Goal: Download file/media

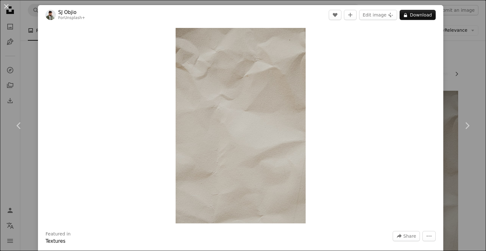
click at [473, 75] on div "An X shape Chevron left Chevron right [PERSON_NAME] For Unsplash+ A heart A plu…" at bounding box center [243, 125] width 486 height 251
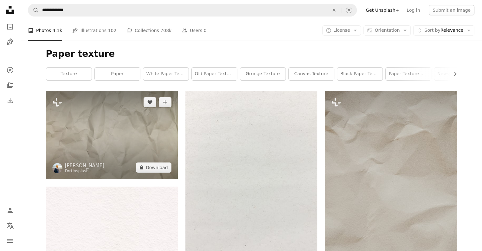
click at [117, 151] on img at bounding box center [112, 135] width 132 height 88
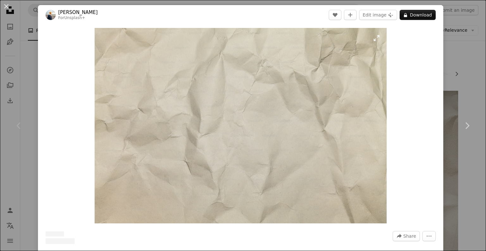
click at [206, 133] on img "Zoom in on this image" at bounding box center [241, 125] width 292 height 195
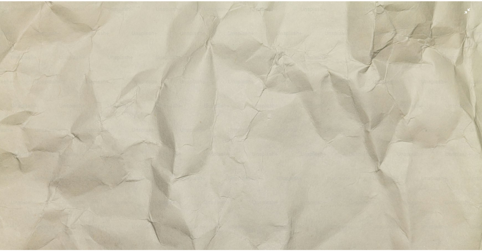
scroll to position [34, 0]
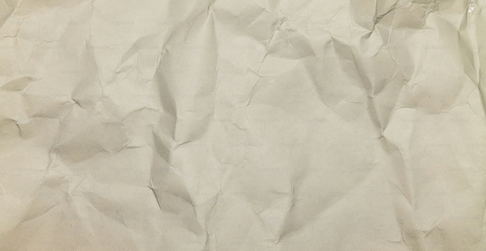
click at [353, 106] on img "Zoom out on this image" at bounding box center [243, 128] width 487 height 325
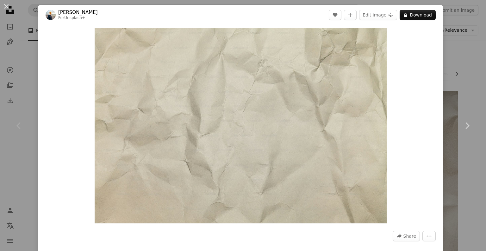
drag, startPoint x: 355, startPoint y: 100, endPoint x: 460, endPoint y: 41, distance: 120.2
click at [460, 41] on div "An X shape Chevron left Chevron right [PERSON_NAME] For Unsplash+ A heart A plu…" at bounding box center [243, 125] width 486 height 251
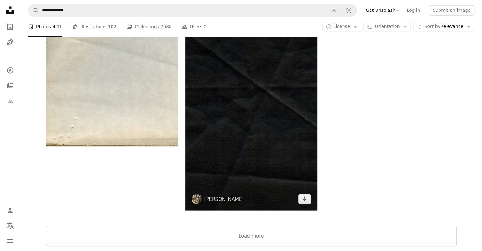
scroll to position [1235, 0]
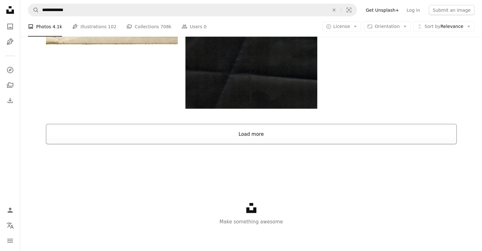
click at [237, 140] on button "Load more" at bounding box center [251, 134] width 410 height 20
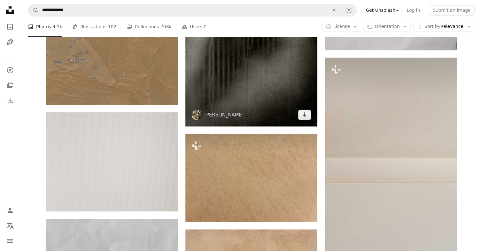
scroll to position [2692, 0]
